Goal: Information Seeking & Learning: Understand process/instructions

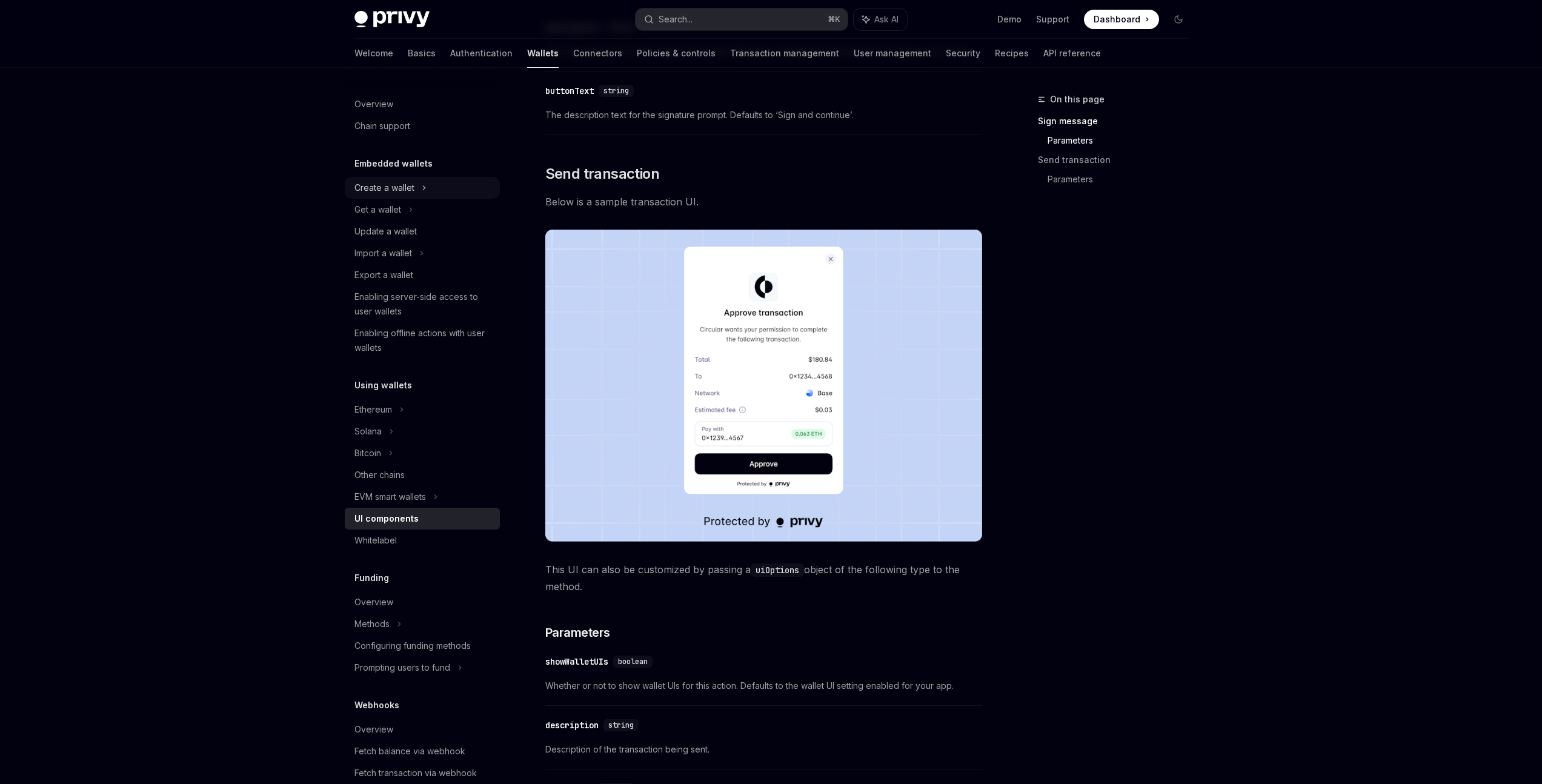
scroll to position [761, 0]
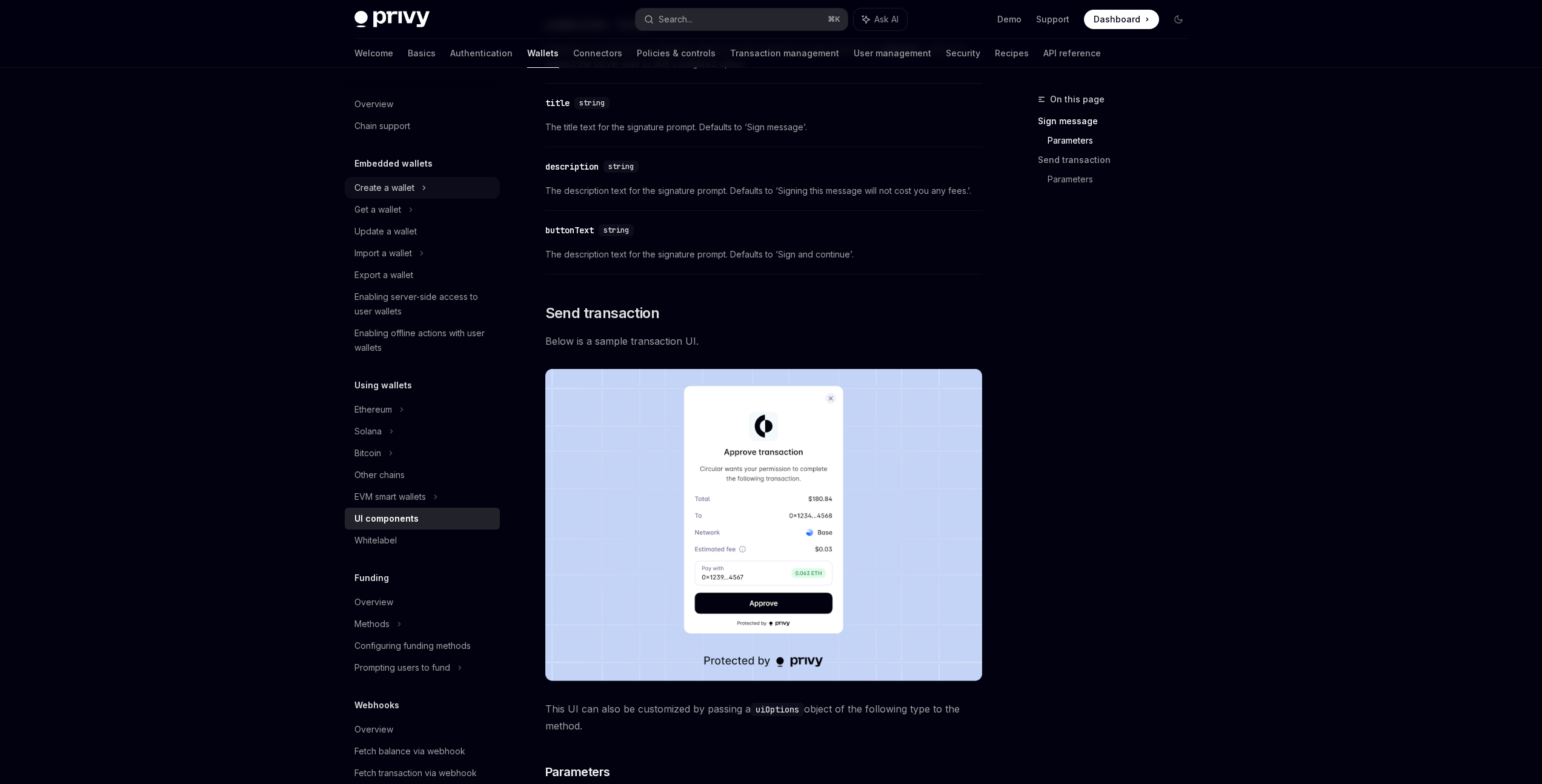
click at [386, 189] on div "Create a wallet" at bounding box center [385, 188] width 60 height 14
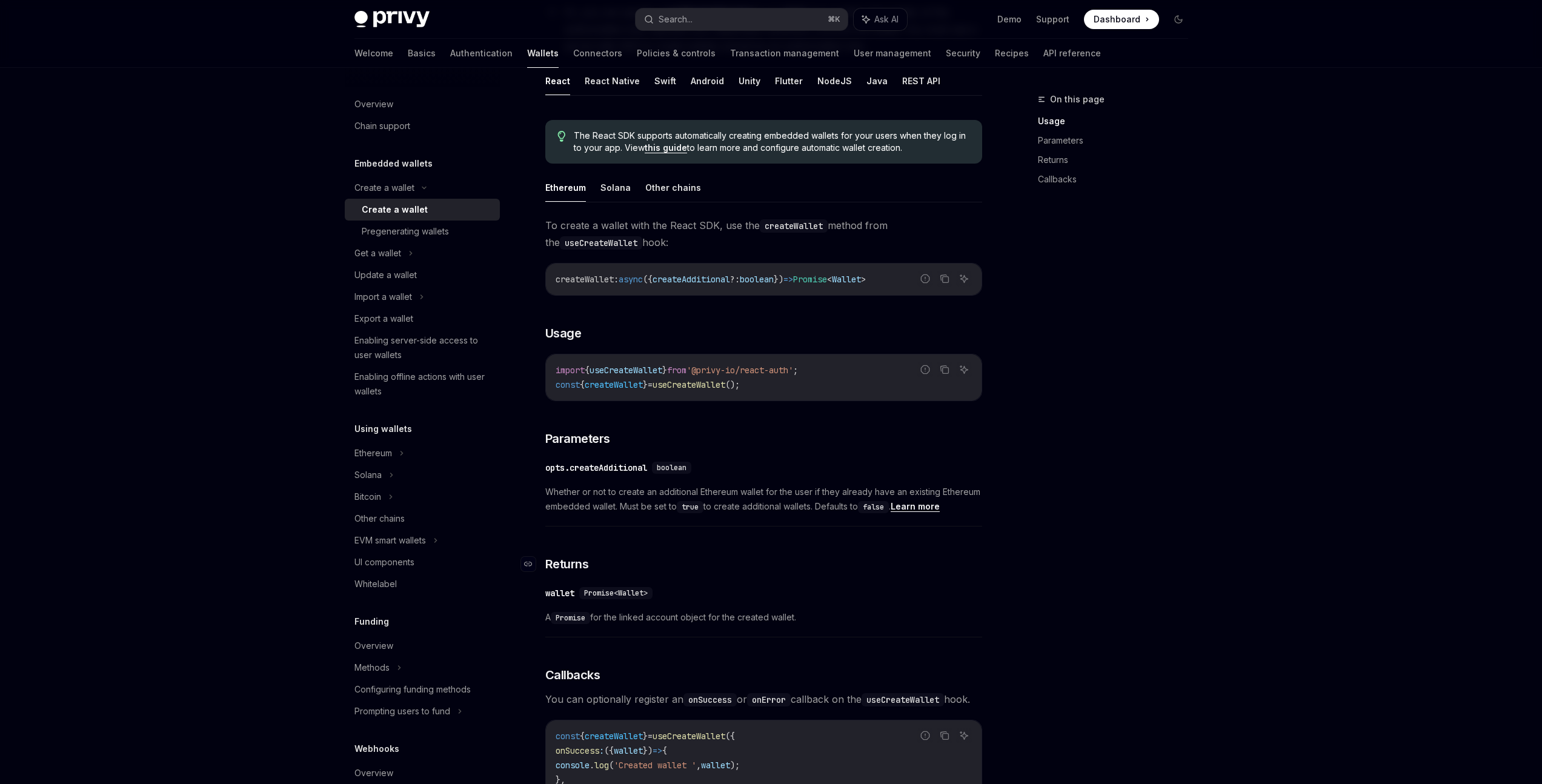
scroll to position [560, 0]
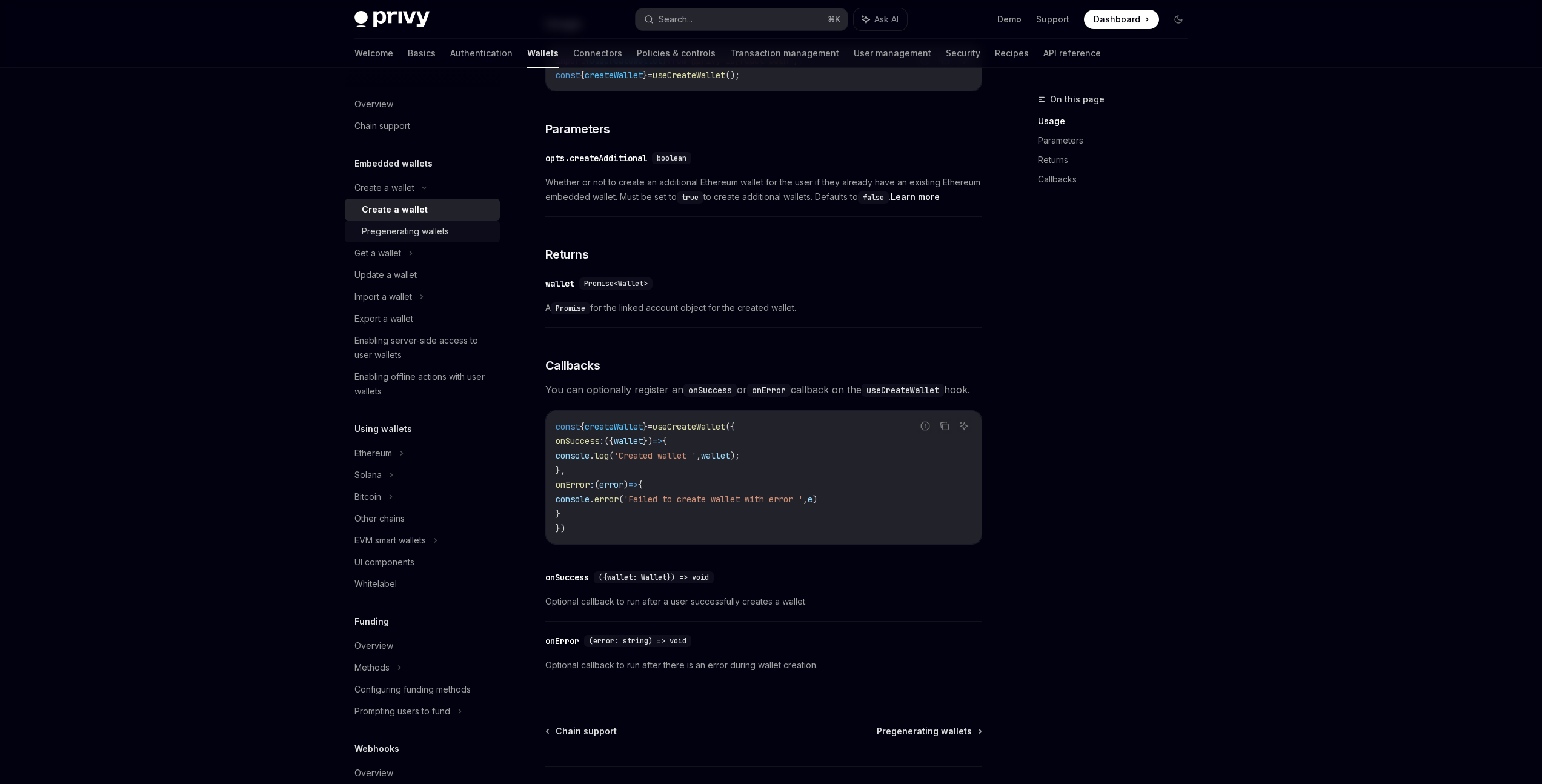
click at [441, 228] on div "Pregenerating wallets" at bounding box center [406, 231] width 88 height 14
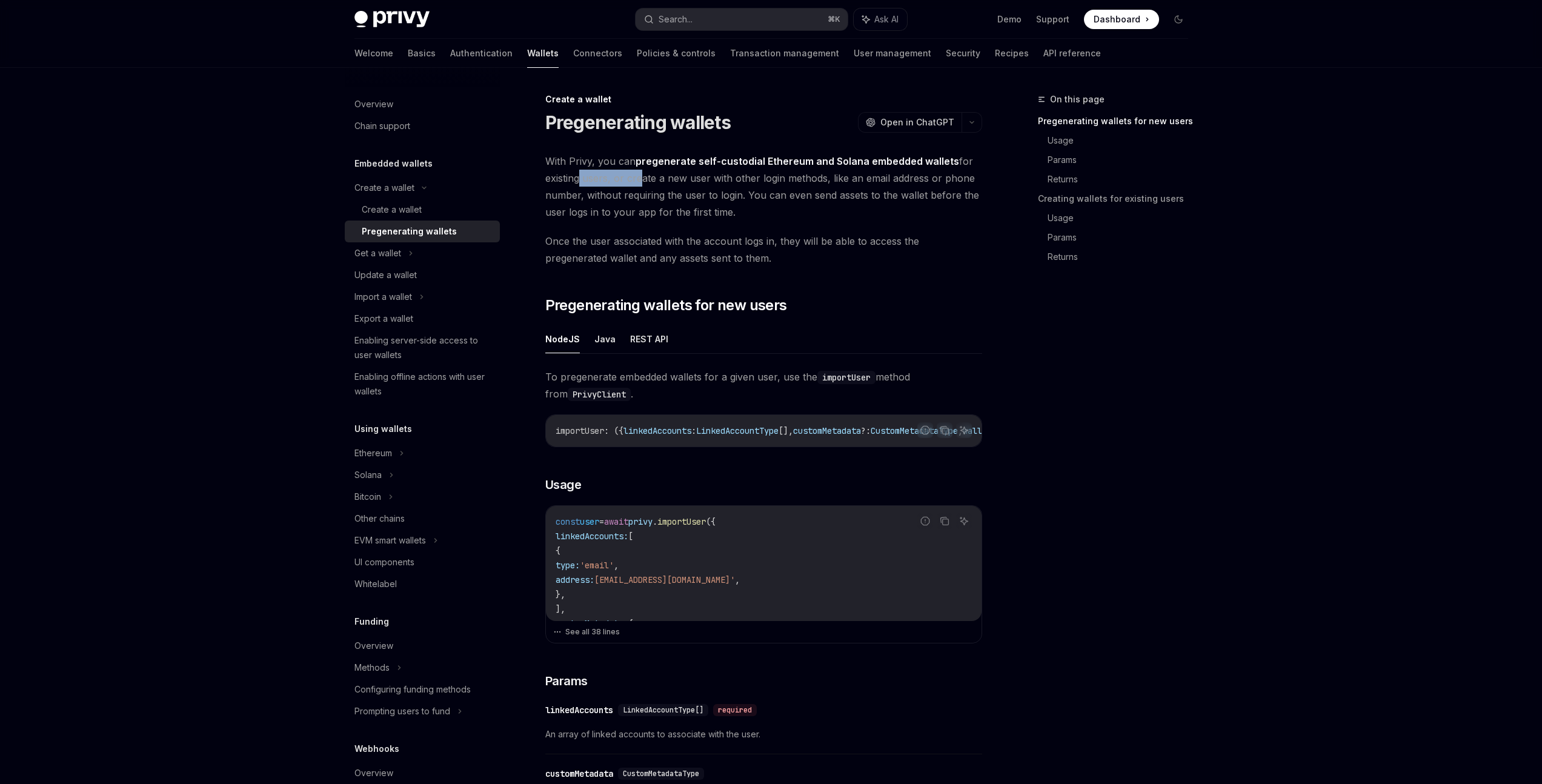
drag, startPoint x: 577, startPoint y: 181, endPoint x: 638, endPoint y: 181, distance: 61.0
click at [638, 181] on span "With Privy, you can pregenerate self-custodial Ethereum and Solana embedded wal…" at bounding box center [763, 186] width 437 height 68
click at [735, 198] on span "With Privy, you can pregenerate self-custodial Ethereum and Solana embedded wal…" at bounding box center [763, 186] width 437 height 68
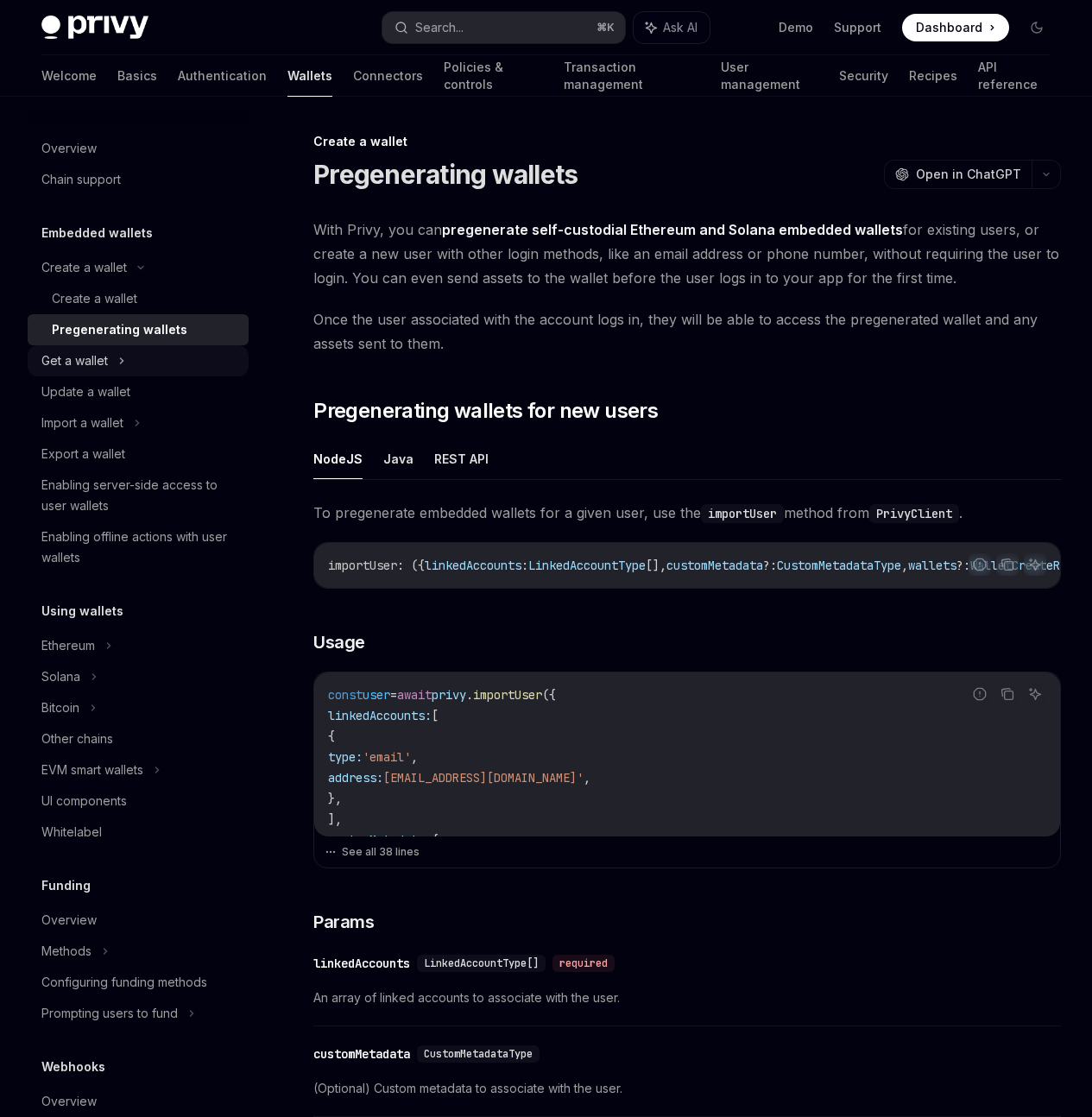
click at [86, 369] on div "Get a wallet" at bounding box center [75, 360] width 67 height 20
type textarea "*"
